Goal: Information Seeking & Learning: Learn about a topic

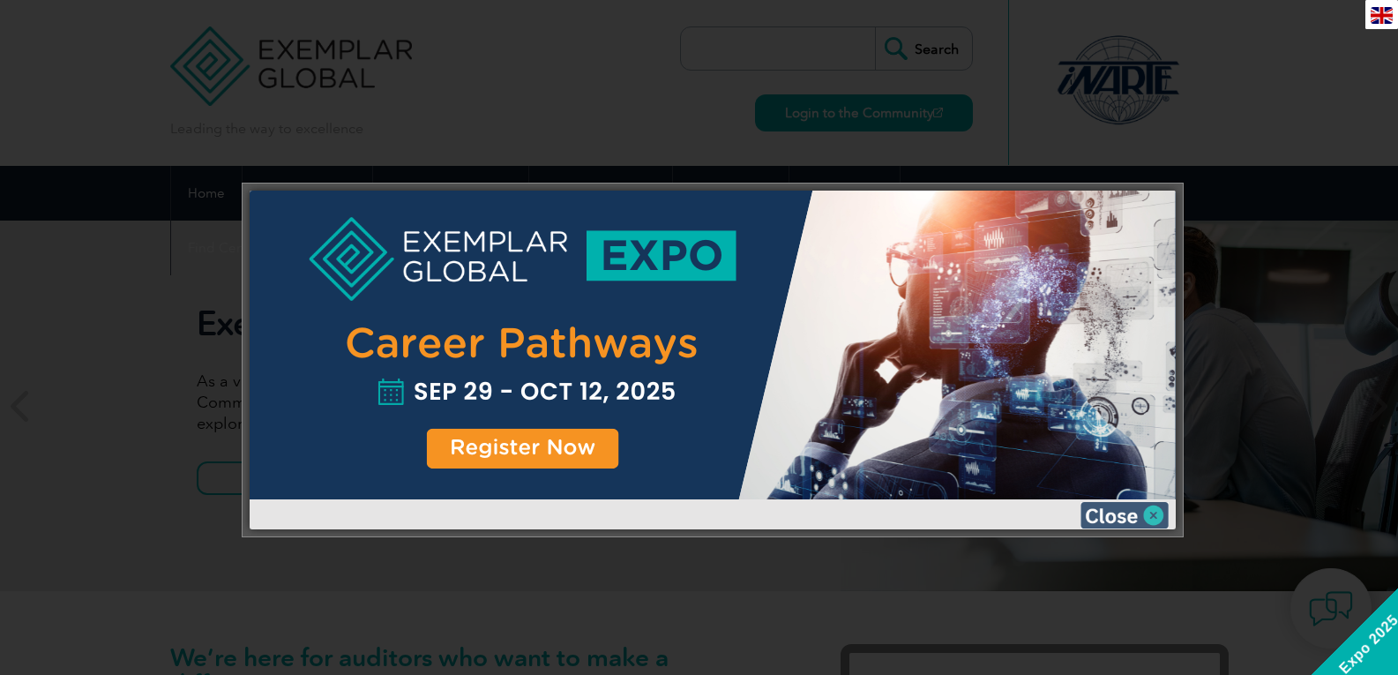
click at [1147, 513] on img at bounding box center [1125, 515] width 88 height 26
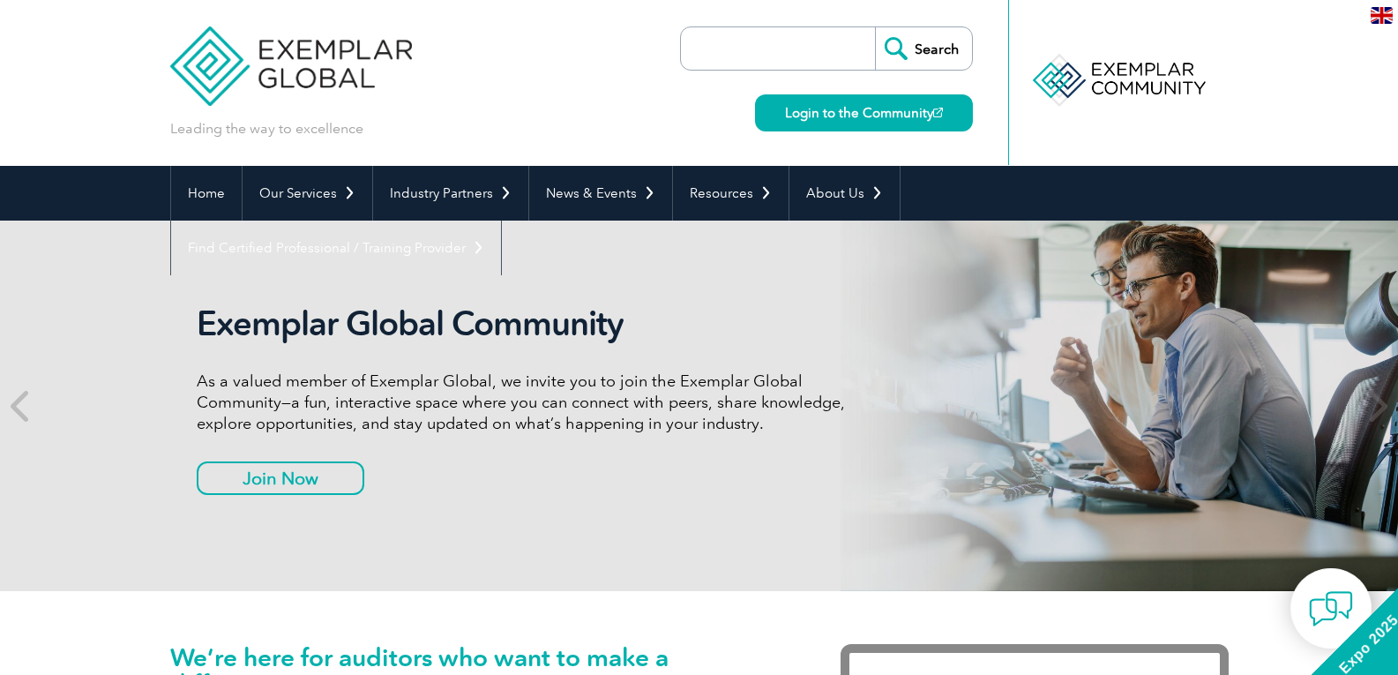
click at [1088, 85] on div at bounding box center [1118, 80] width 176 height 97
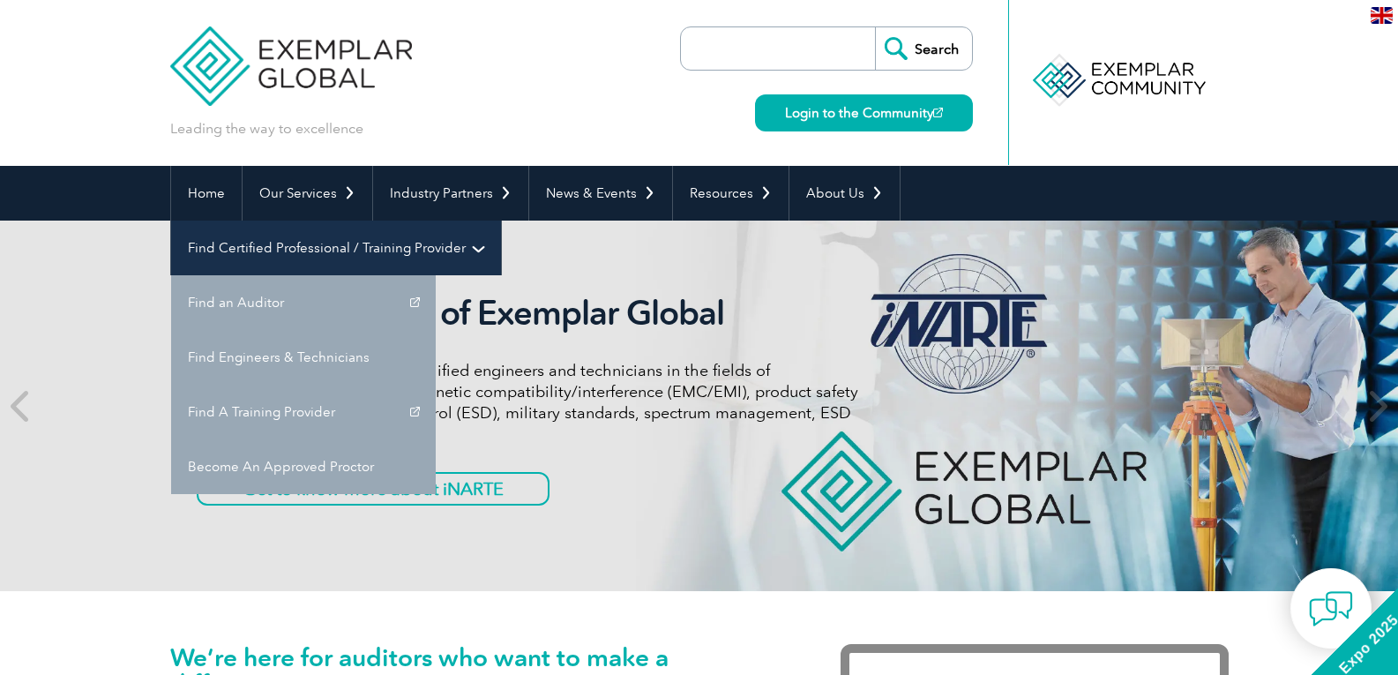
click at [501, 221] on link "Find Certified Professional / Training Provider" at bounding box center [336, 248] width 330 height 55
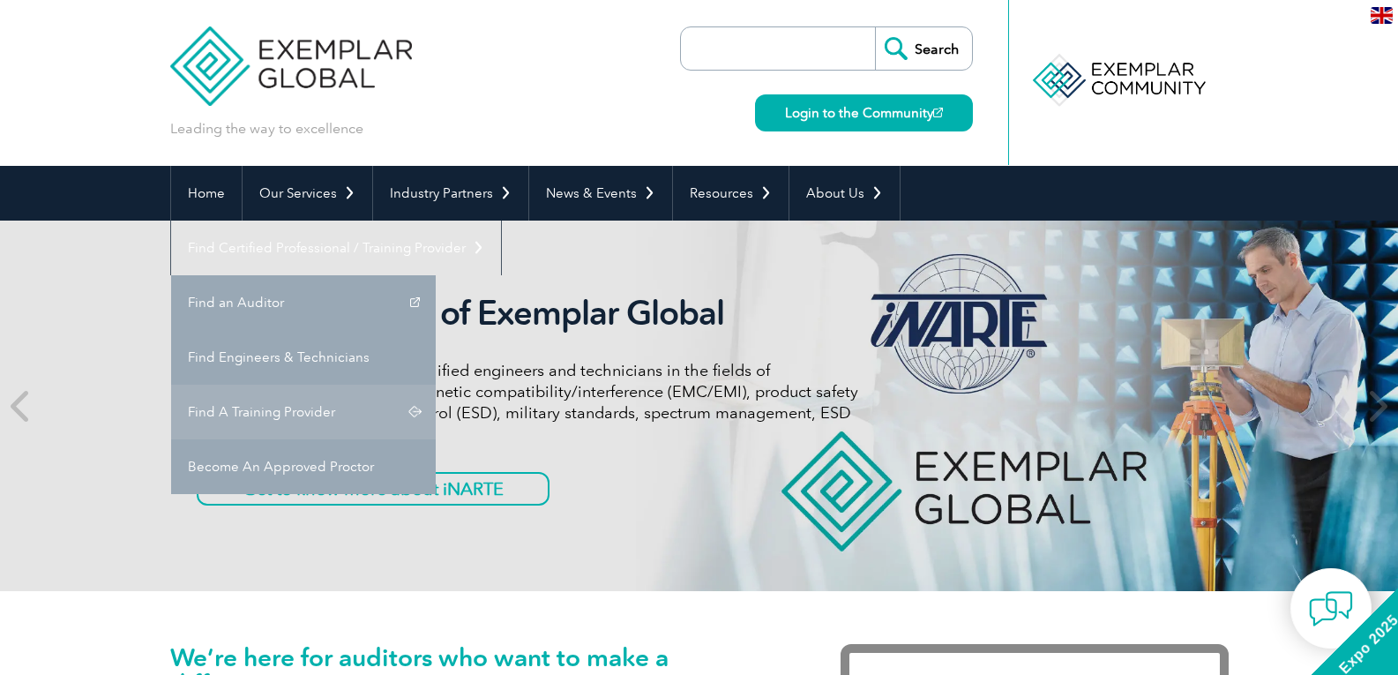
click at [436, 385] on link "Find A Training Provider" at bounding box center [303, 412] width 265 height 55
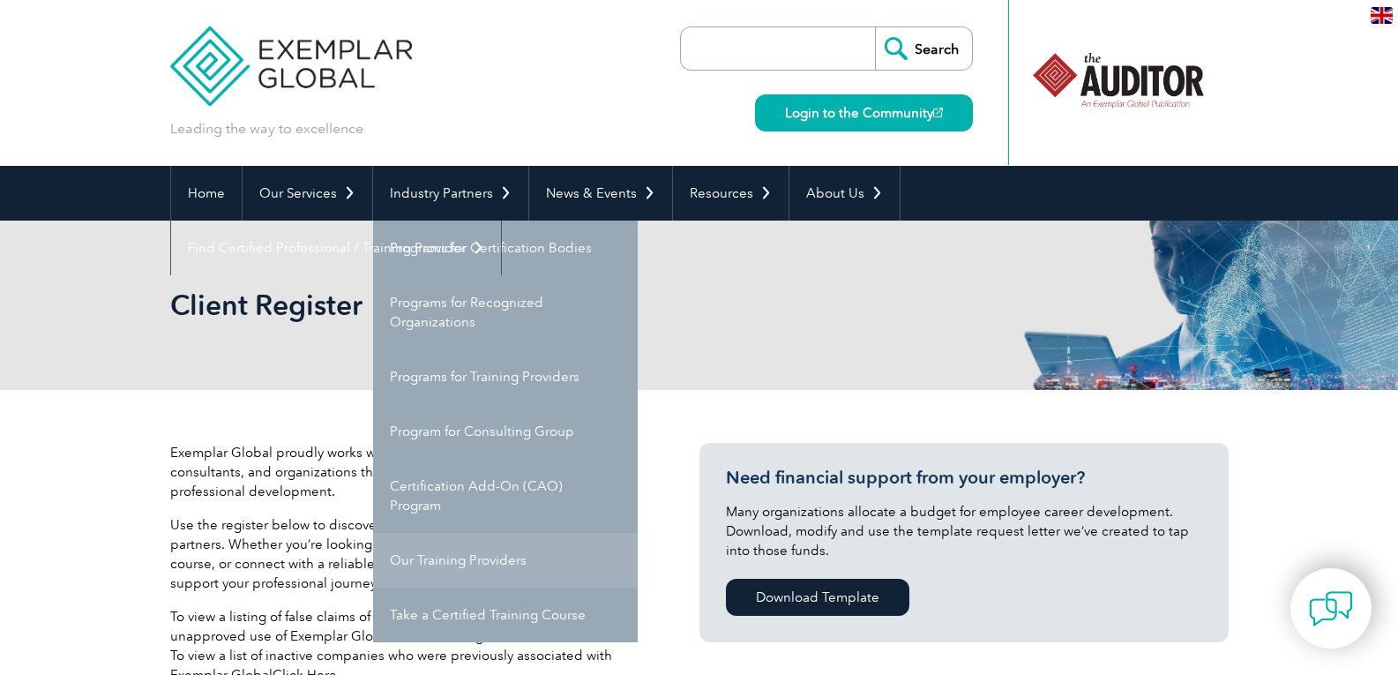
click at [461, 551] on link "Our Training Providers" at bounding box center [505, 560] width 265 height 55
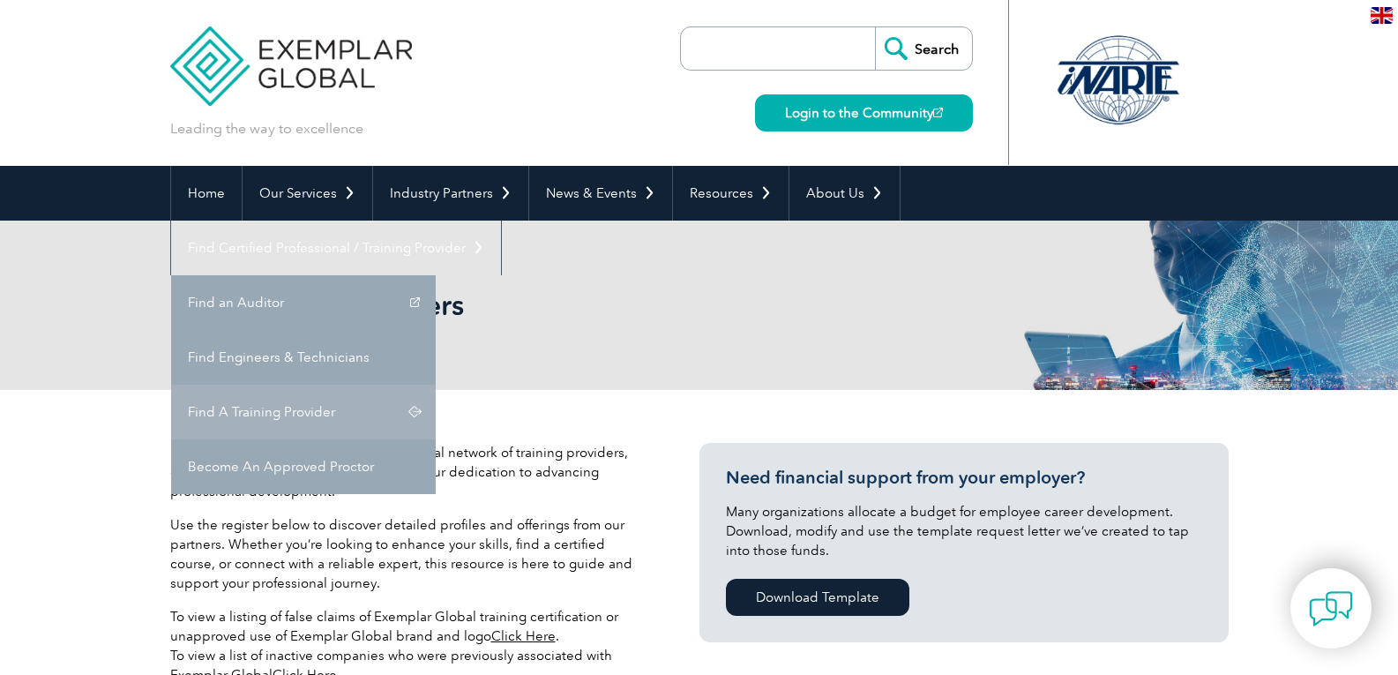
click at [436, 385] on link "Find A Training Provider" at bounding box center [303, 412] width 265 height 55
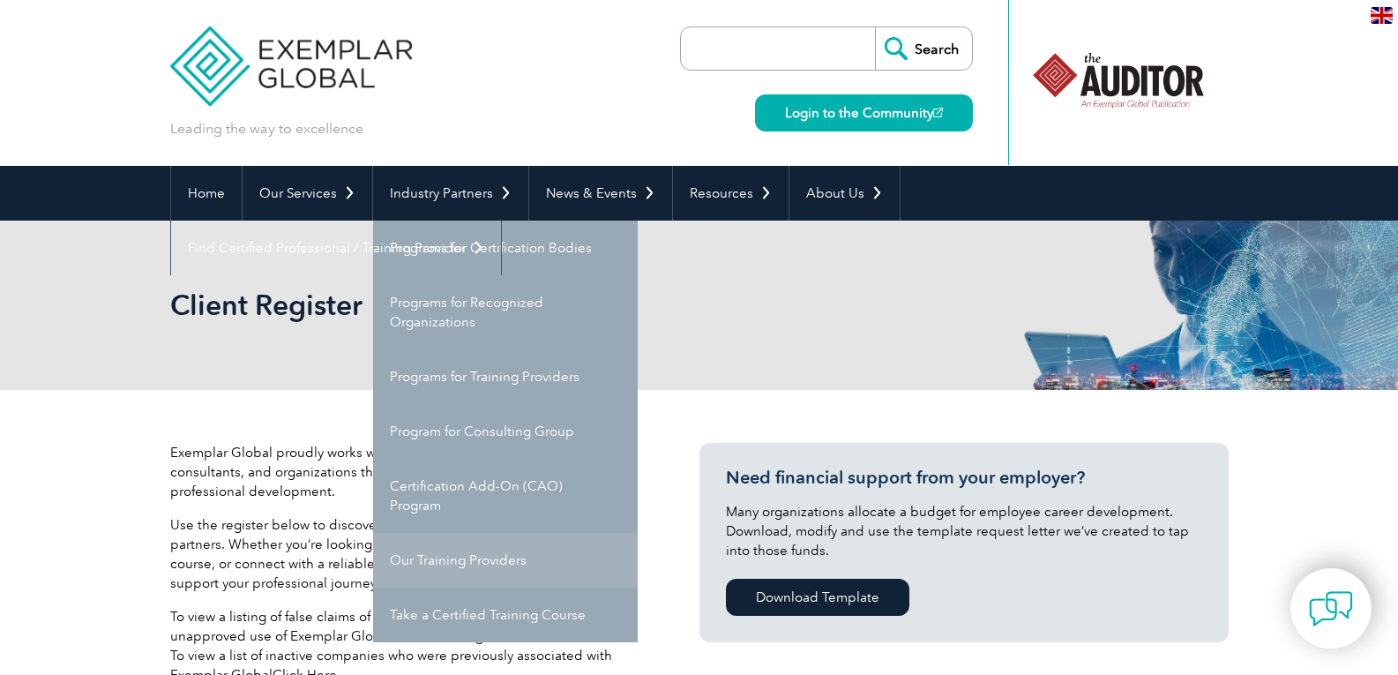
click at [469, 562] on link "Our Training Providers" at bounding box center [505, 560] width 265 height 55
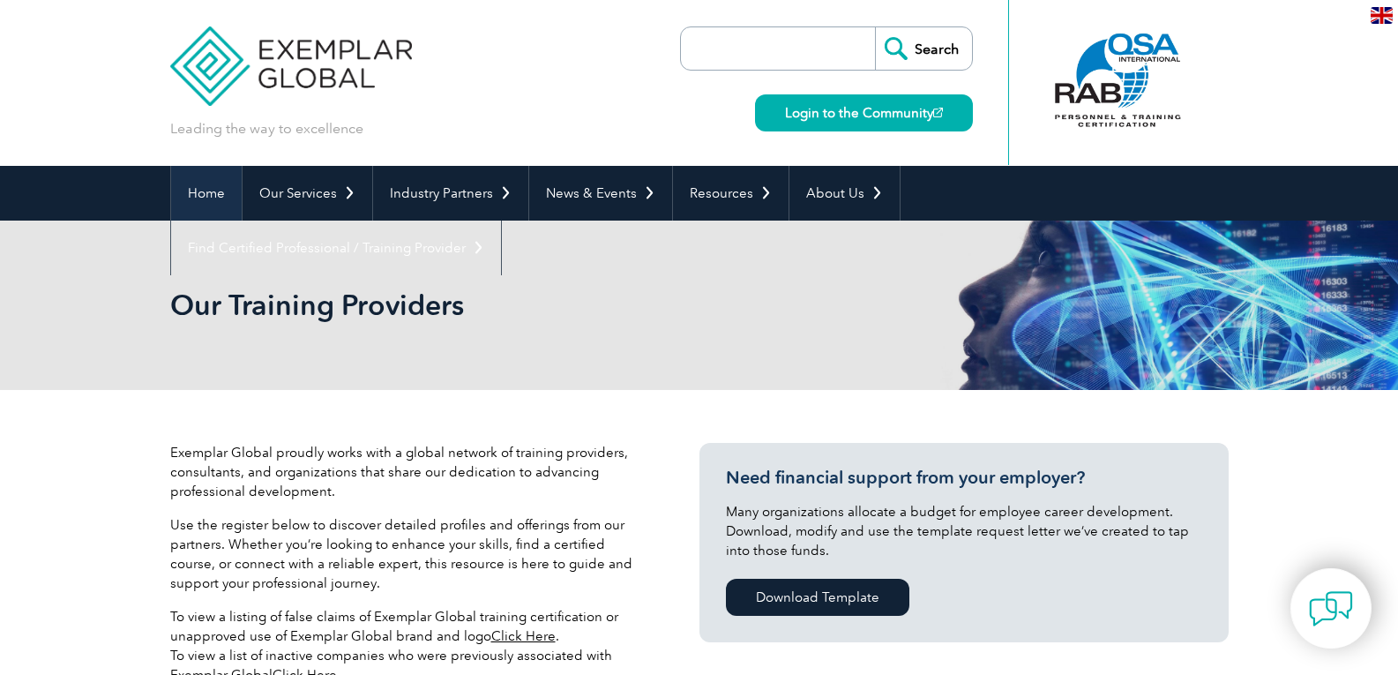
click at [208, 190] on link "Home" at bounding box center [206, 193] width 71 height 55
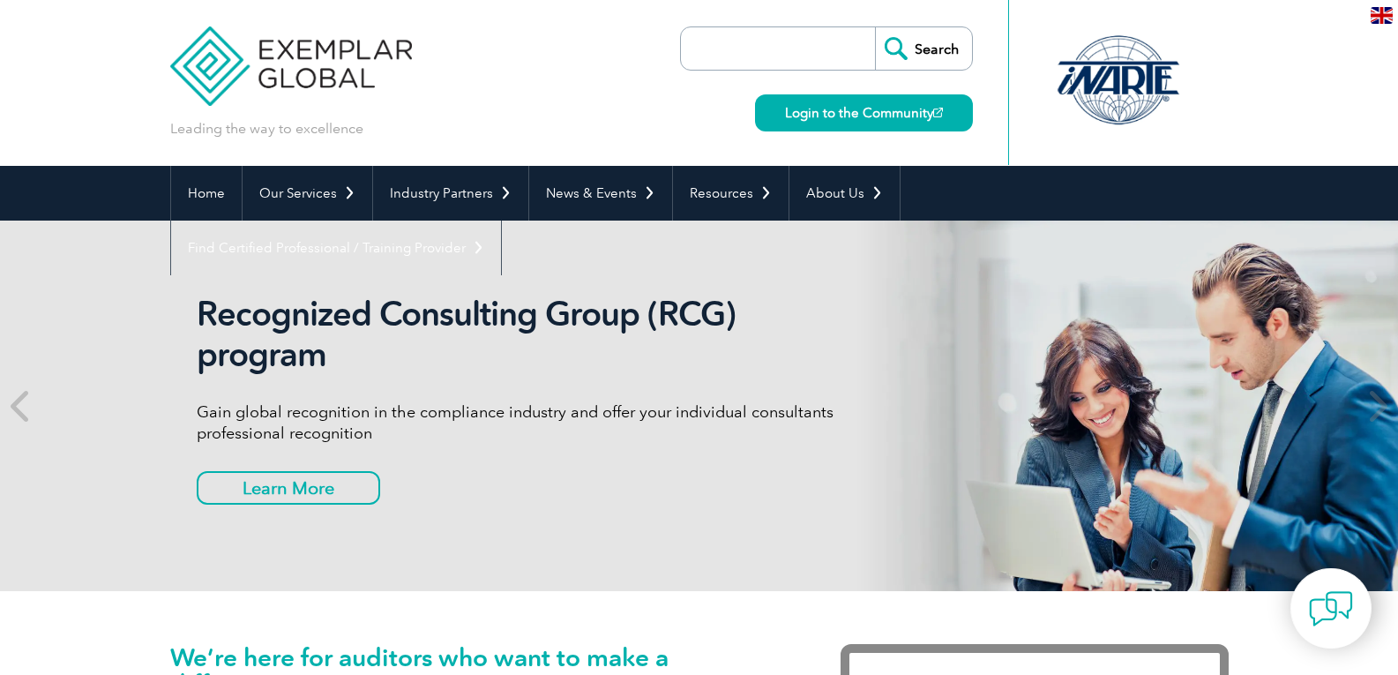
click at [757, 38] on input "search" at bounding box center [782, 48] width 185 height 42
type input "RTP logo"
click at [875, 27] on input "Search" at bounding box center [923, 48] width 97 height 42
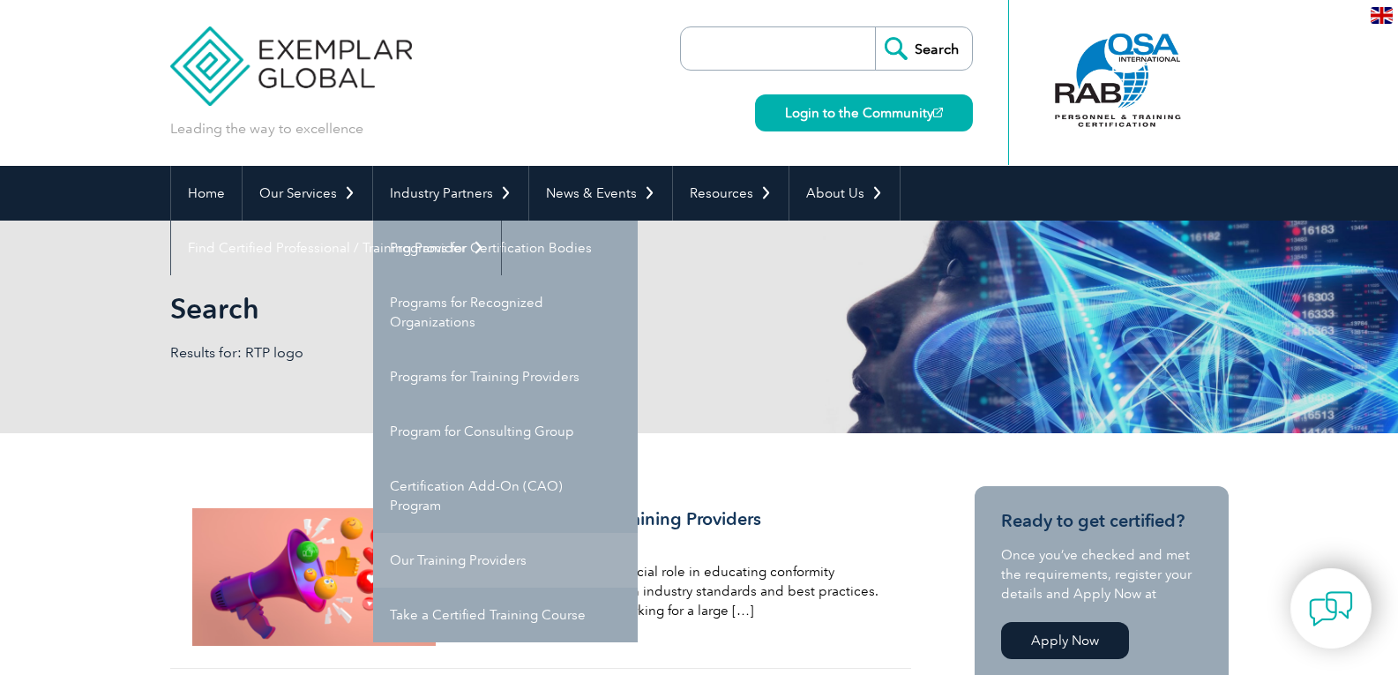
click at [474, 559] on link "Our Training Providers" at bounding box center [505, 560] width 265 height 55
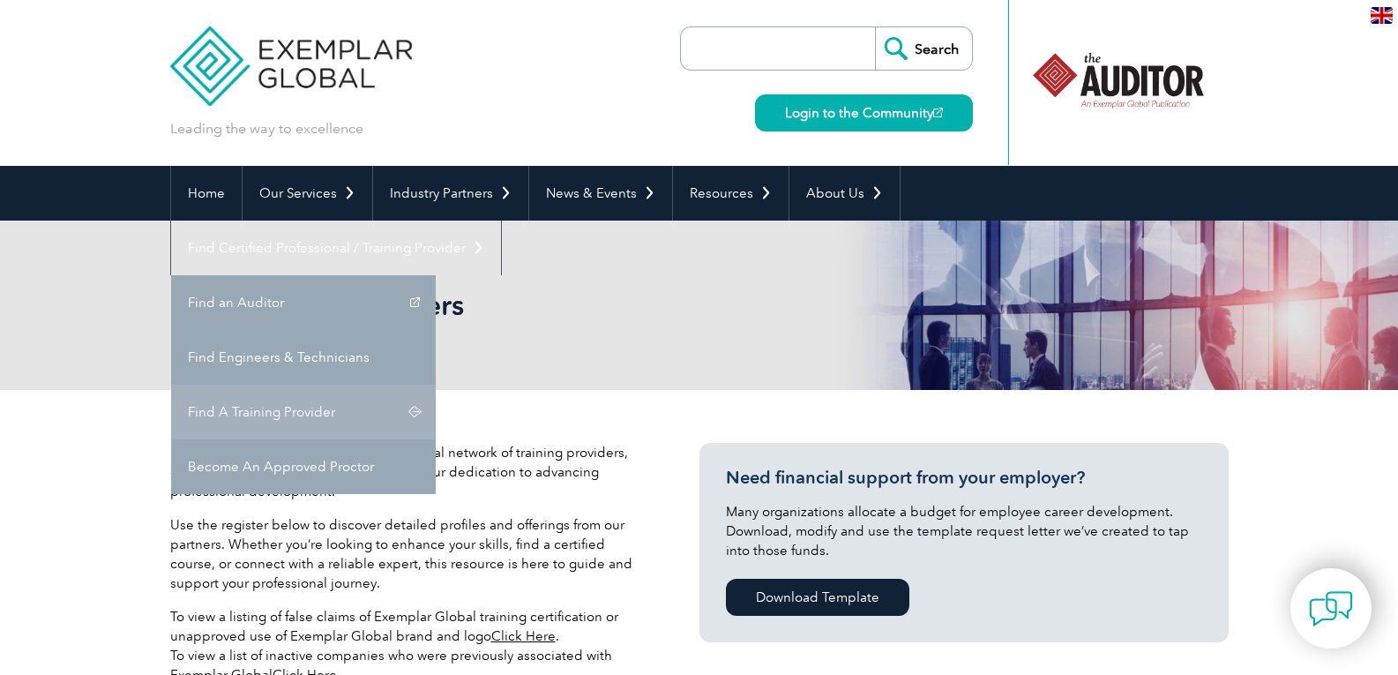
click at [436, 385] on link "Find A Training Provider" at bounding box center [303, 412] width 265 height 55
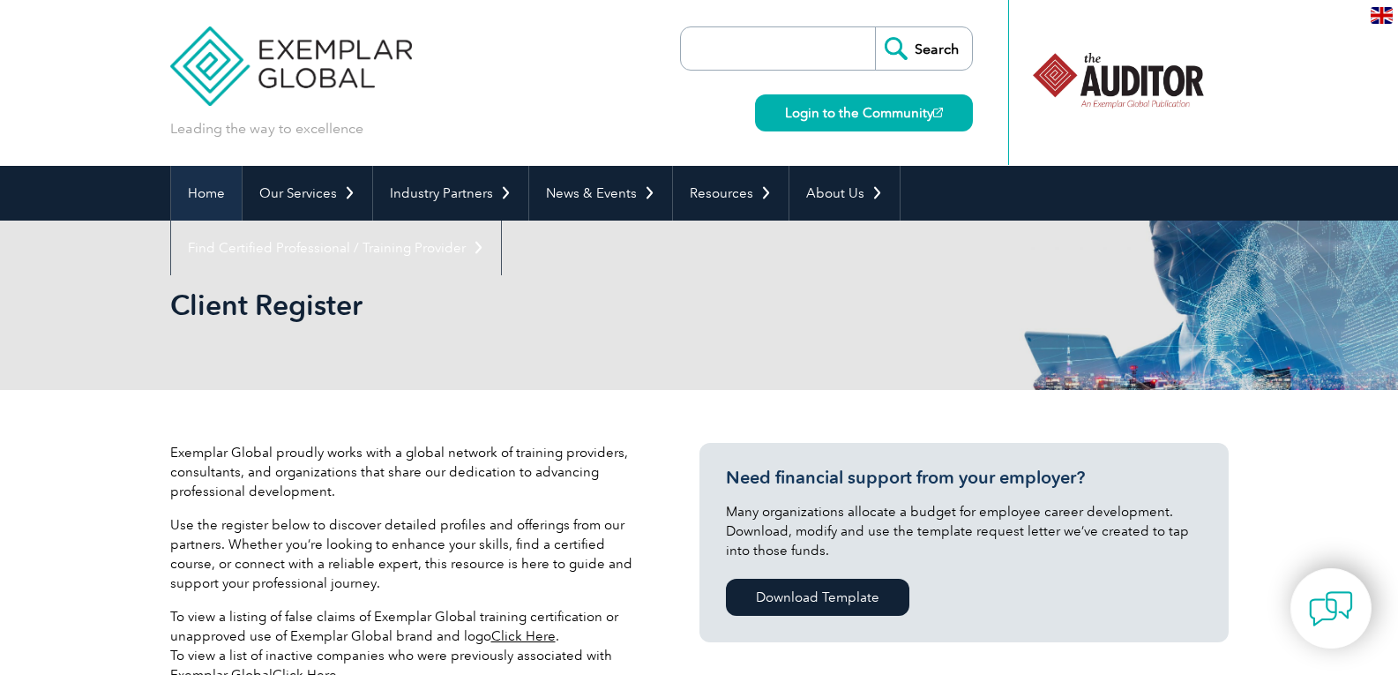
click at [194, 188] on link "Home" at bounding box center [206, 193] width 71 height 55
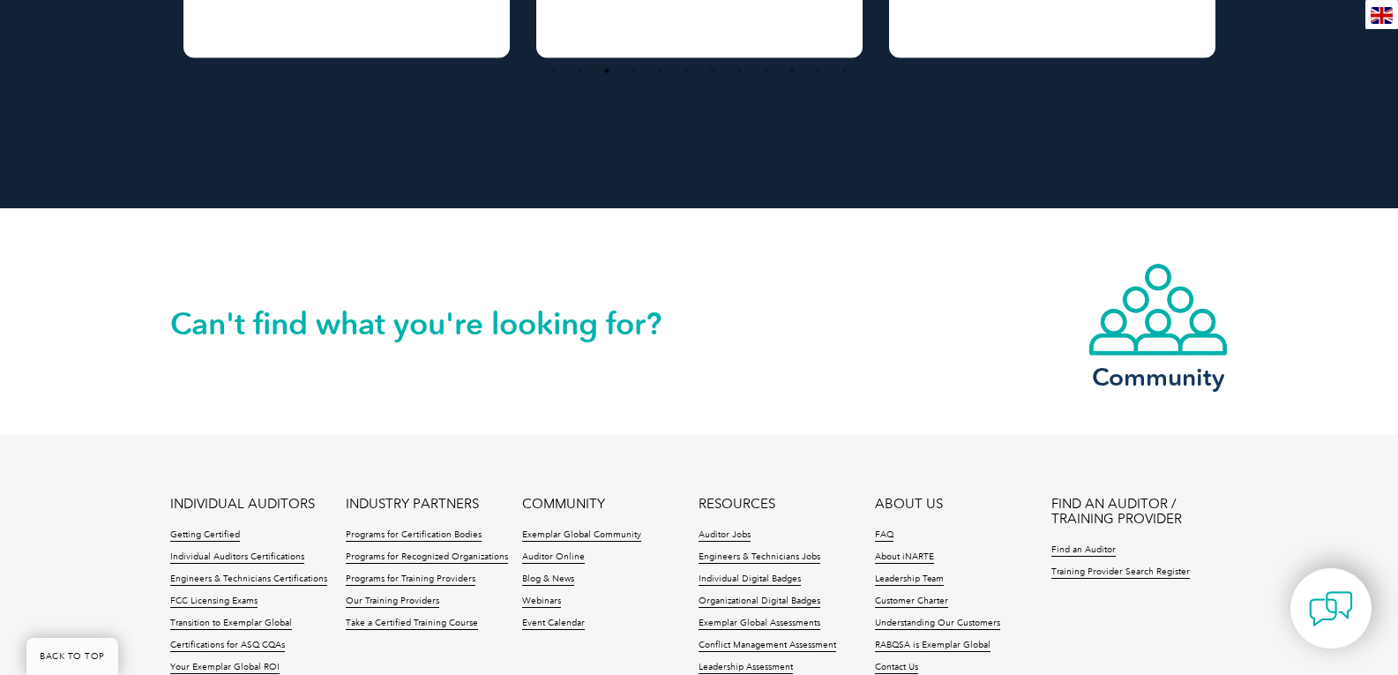
scroll to position [4159, 0]
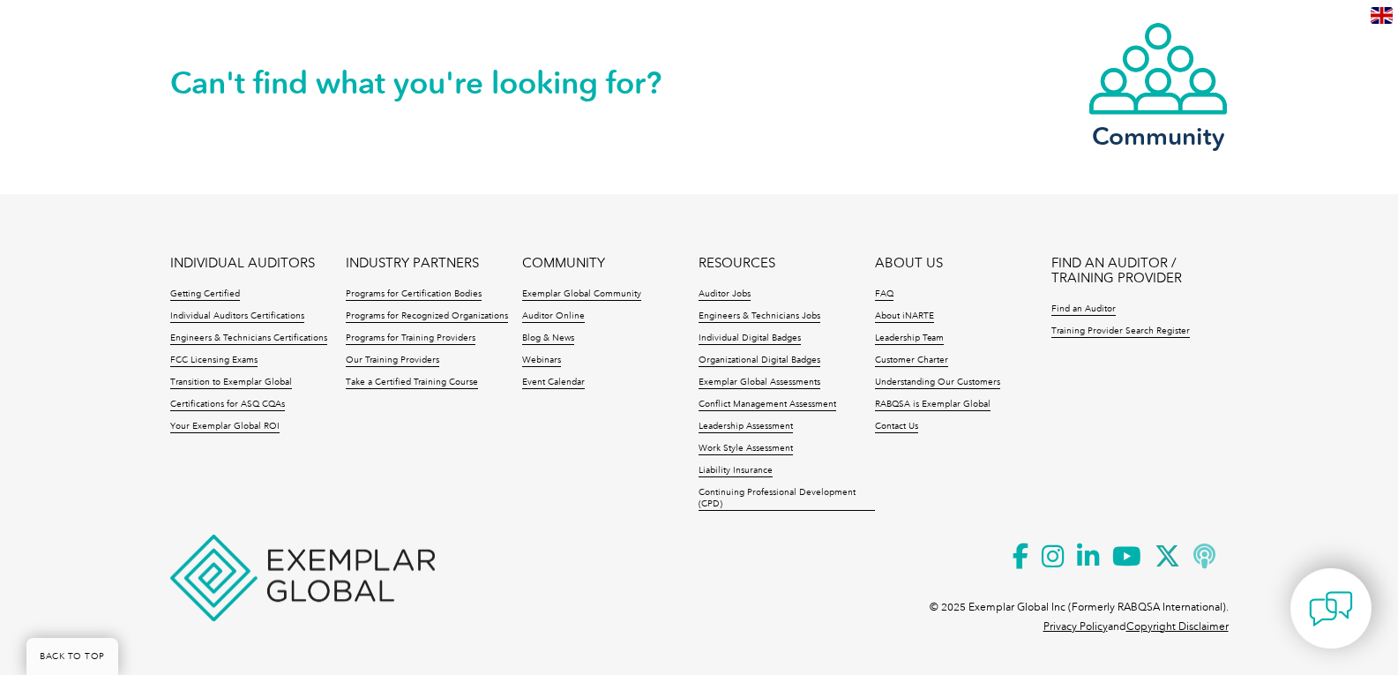
click at [1202, 556] on icon at bounding box center [1211, 556] width 35 height 43
click at [1070, 330] on link "Training Provider Search Register" at bounding box center [1121, 332] width 139 height 12
click at [1099, 330] on link "Training Provider Search Register" at bounding box center [1121, 332] width 139 height 12
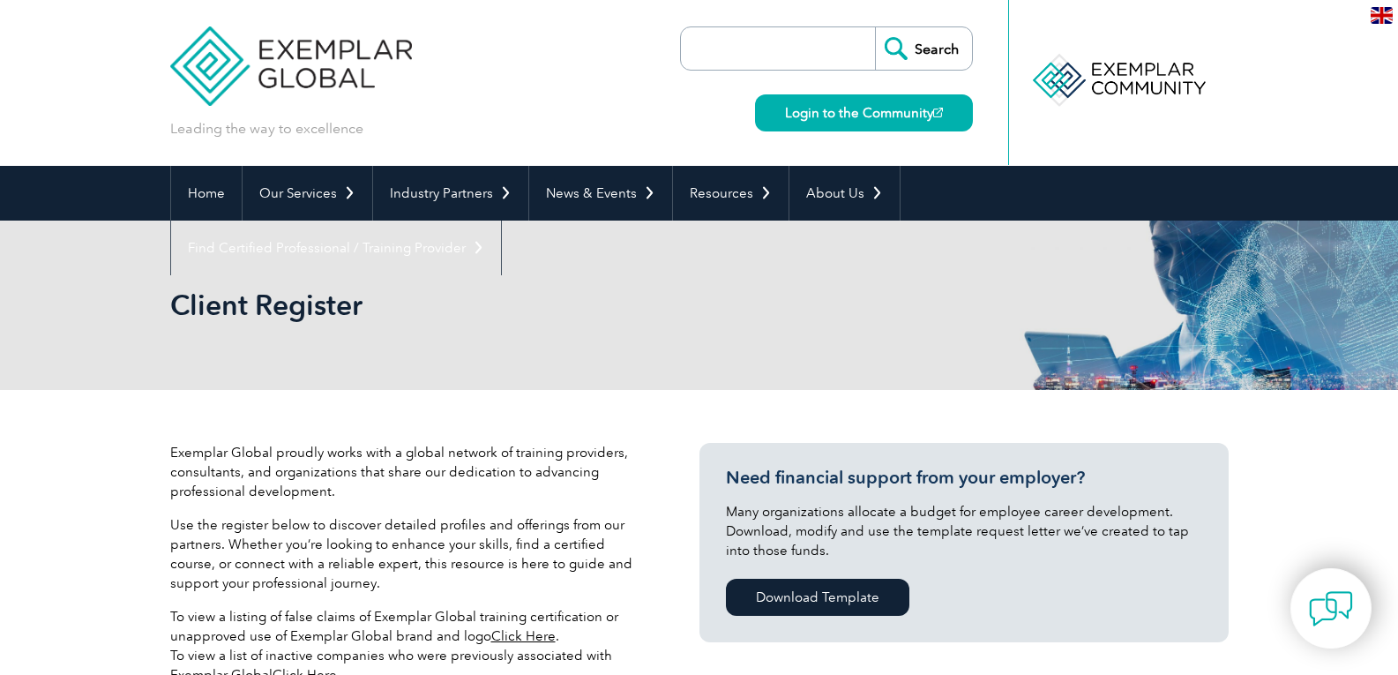
click at [1103, 86] on div at bounding box center [1118, 80] width 176 height 97
drag, startPoint x: 1064, startPoint y: 94, endPoint x: 1350, endPoint y: 94, distance: 285.8
click at [1370, 94] on header "Leading the way to excellence Search" at bounding box center [699, 83] width 1398 height 166
click at [1124, 99] on div at bounding box center [1118, 80] width 176 height 97
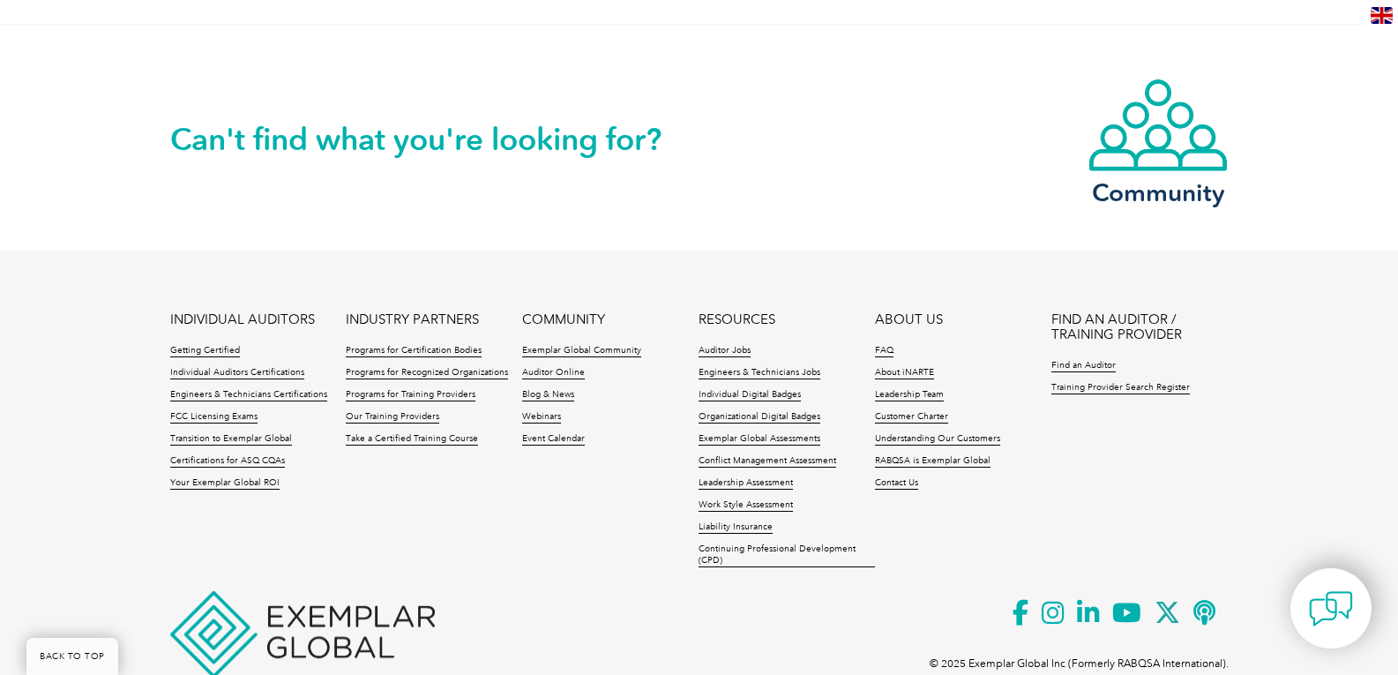
scroll to position [3875, 0]
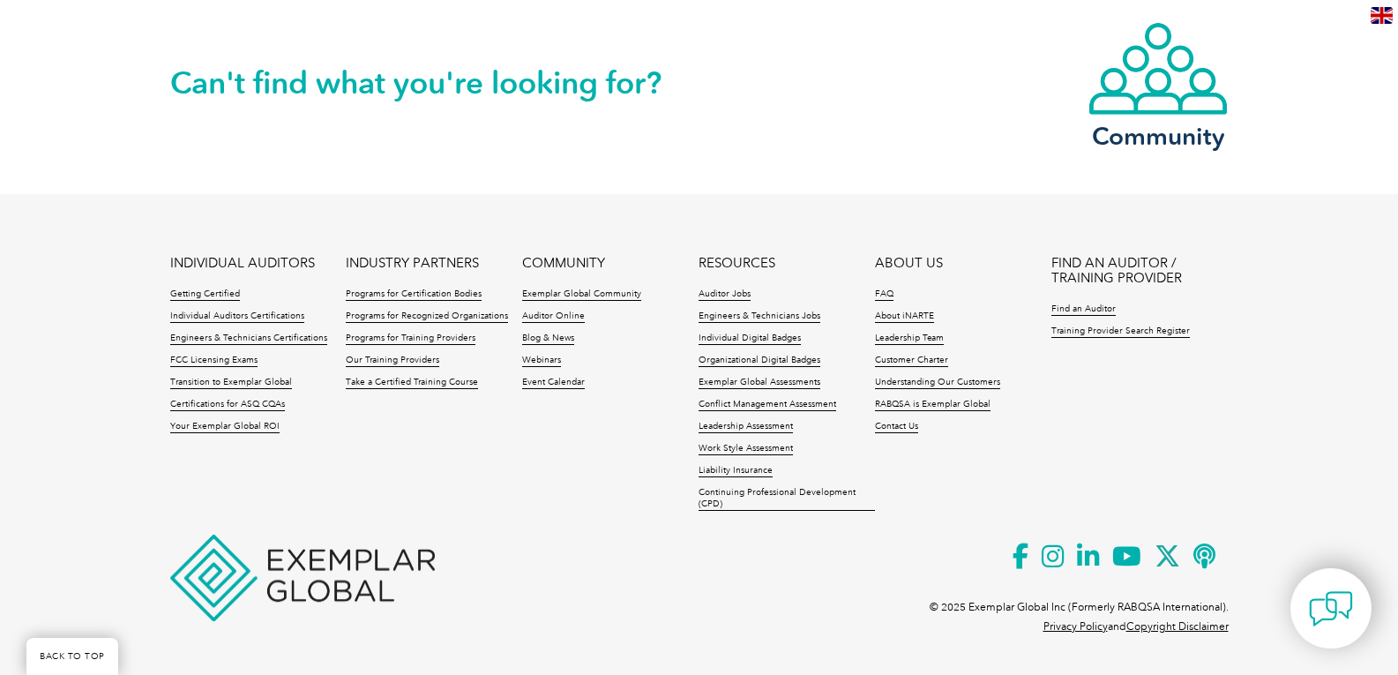
click at [52, 663] on link "BACK TO TOP" at bounding box center [72, 656] width 92 height 37
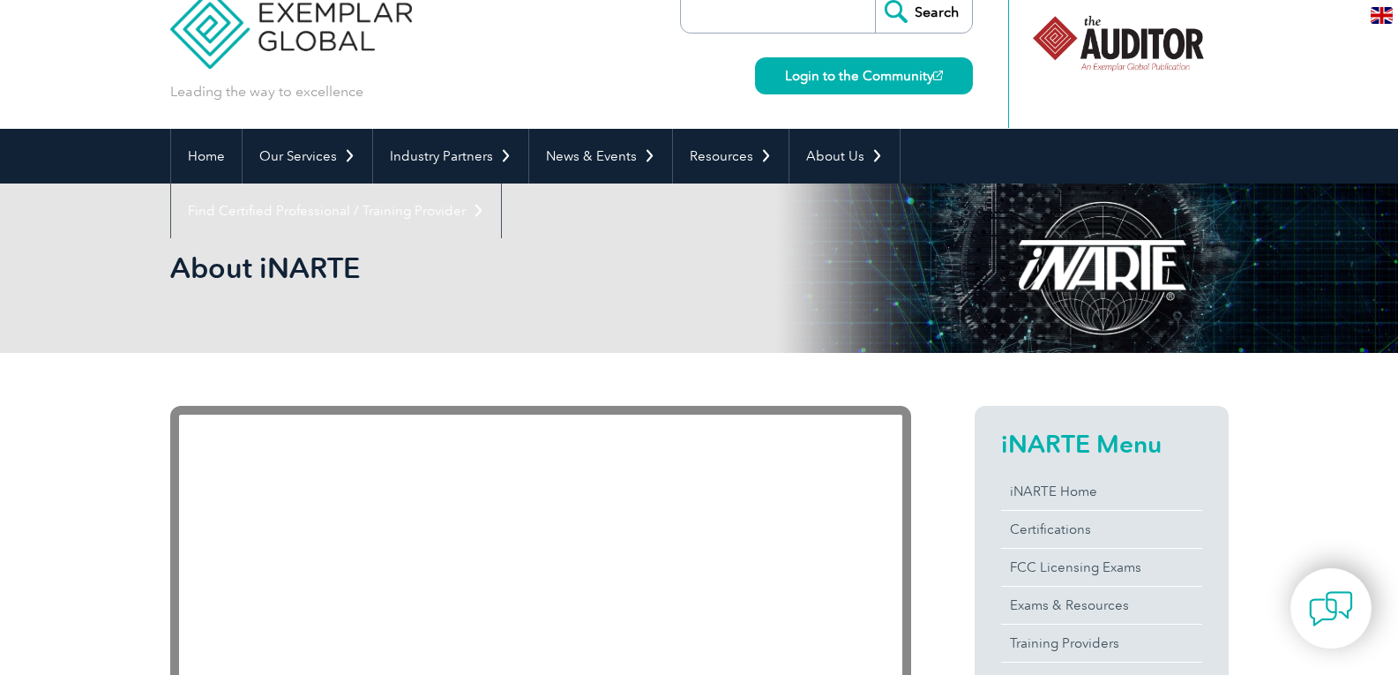
scroll to position [0, 0]
